Goal: Find specific page/section: Find specific page/section

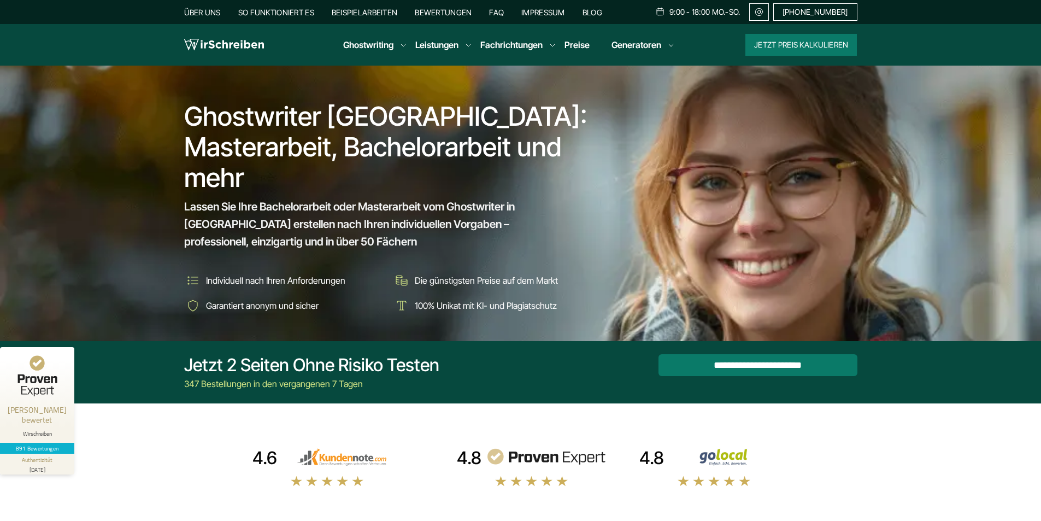
click at [547, 11] on link "Impressum" at bounding box center [543, 12] width 44 height 9
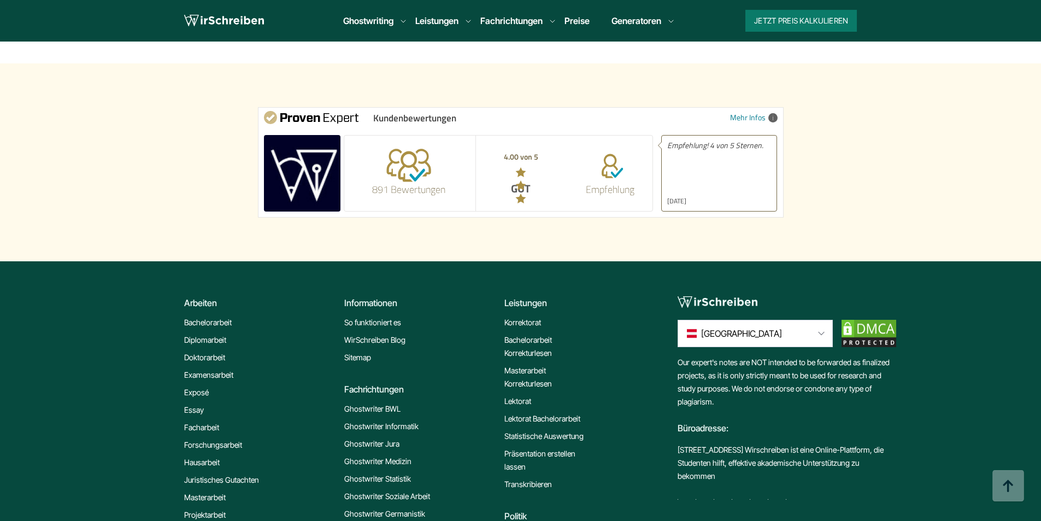
scroll to position [1148, 0]
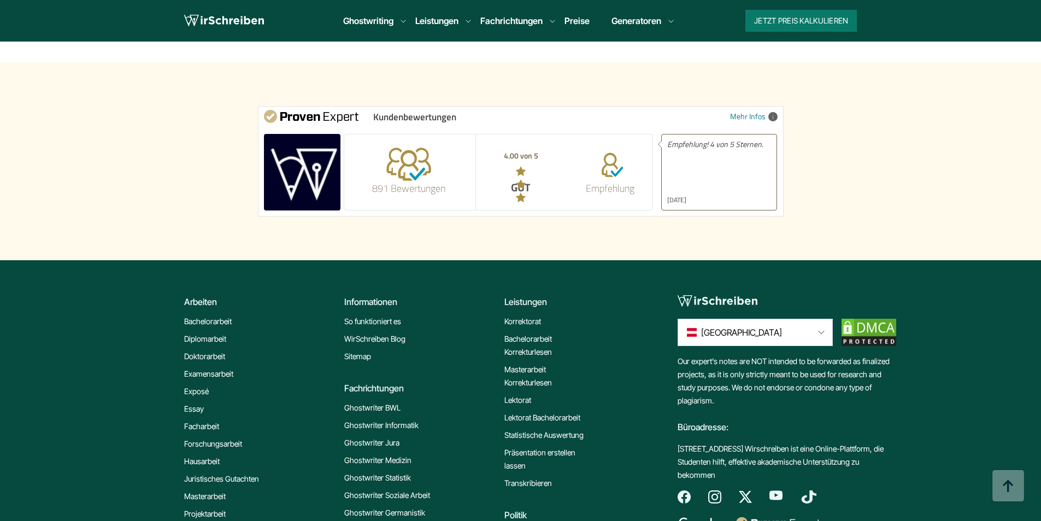
click at [204, 321] on link "Bachelorarbeit" at bounding box center [208, 321] width 48 height 13
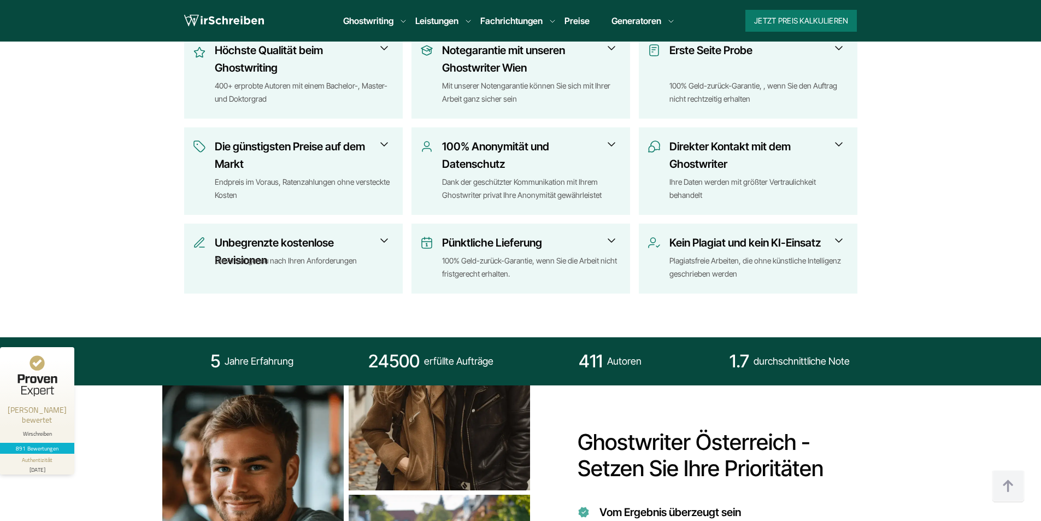
scroll to position [547, 0]
